Goal: Task Accomplishment & Management: Complete application form

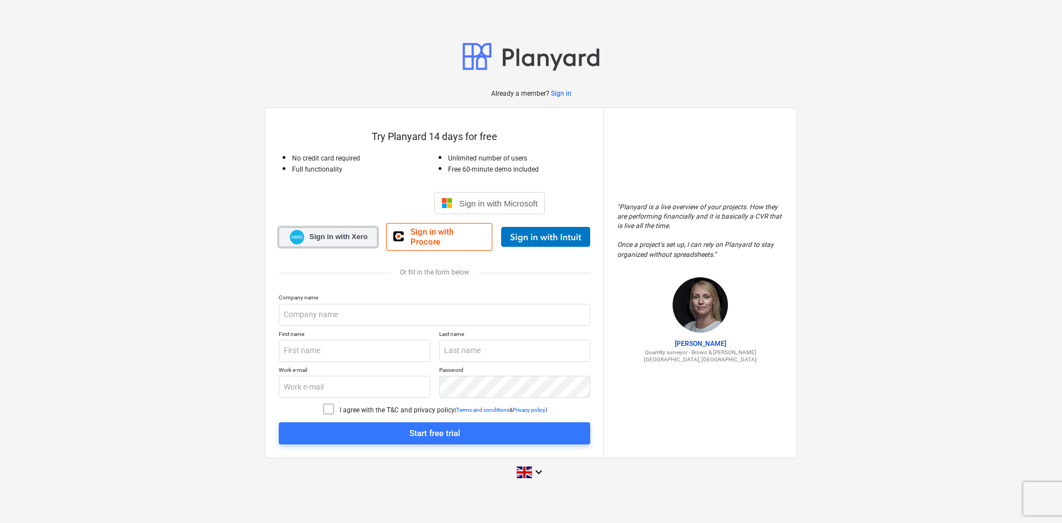
click at [362, 239] on span "Sign in with Xero" at bounding box center [338, 237] width 58 height 10
